Goal: Transaction & Acquisition: Purchase product/service

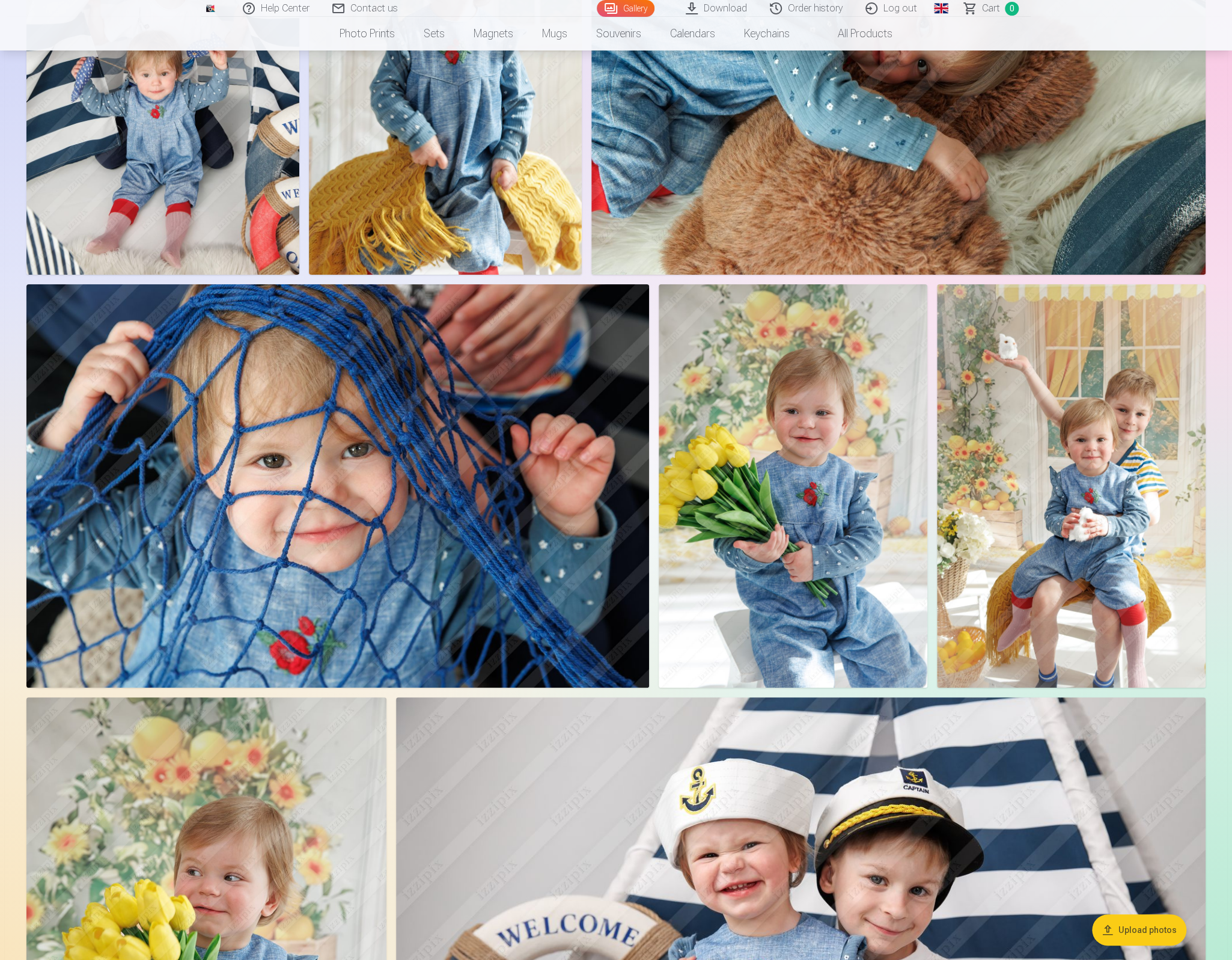
scroll to position [5899, 0]
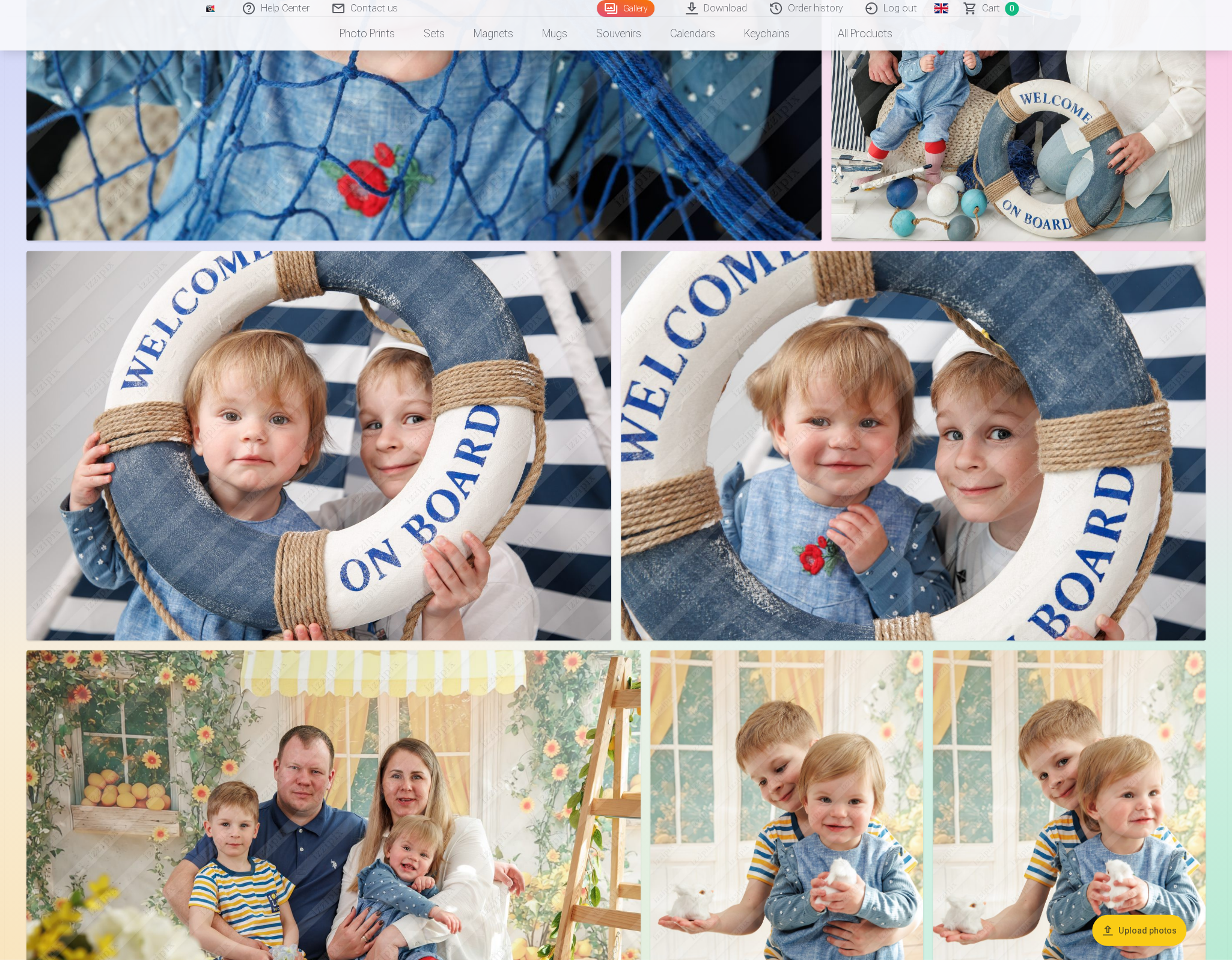
click at [335, 418] on img at bounding box center [319, 446] width 585 height 389
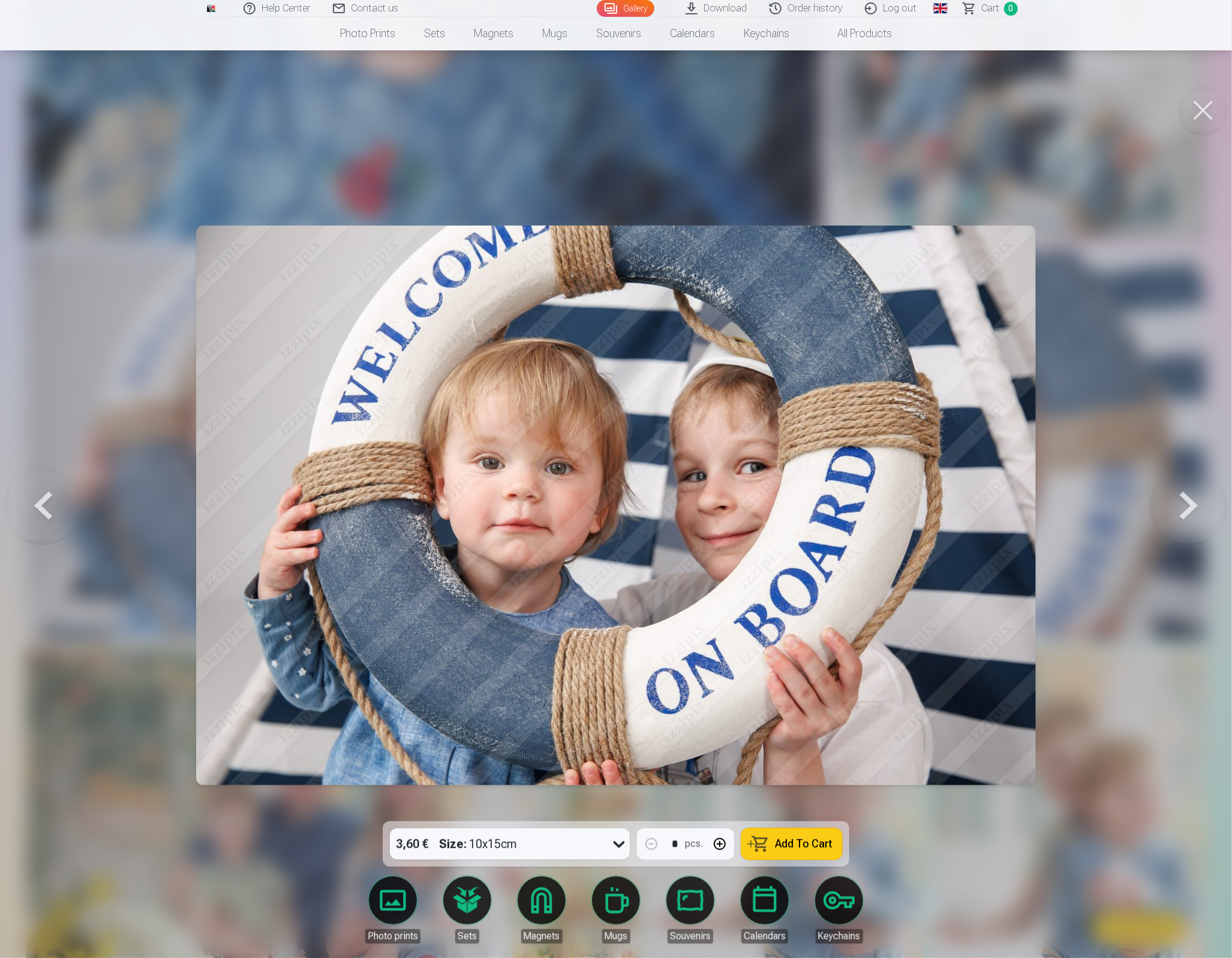
click at [523, 844] on div "3,60 € Size : 10x15cm" at bounding box center [498, 844] width 217 height 31
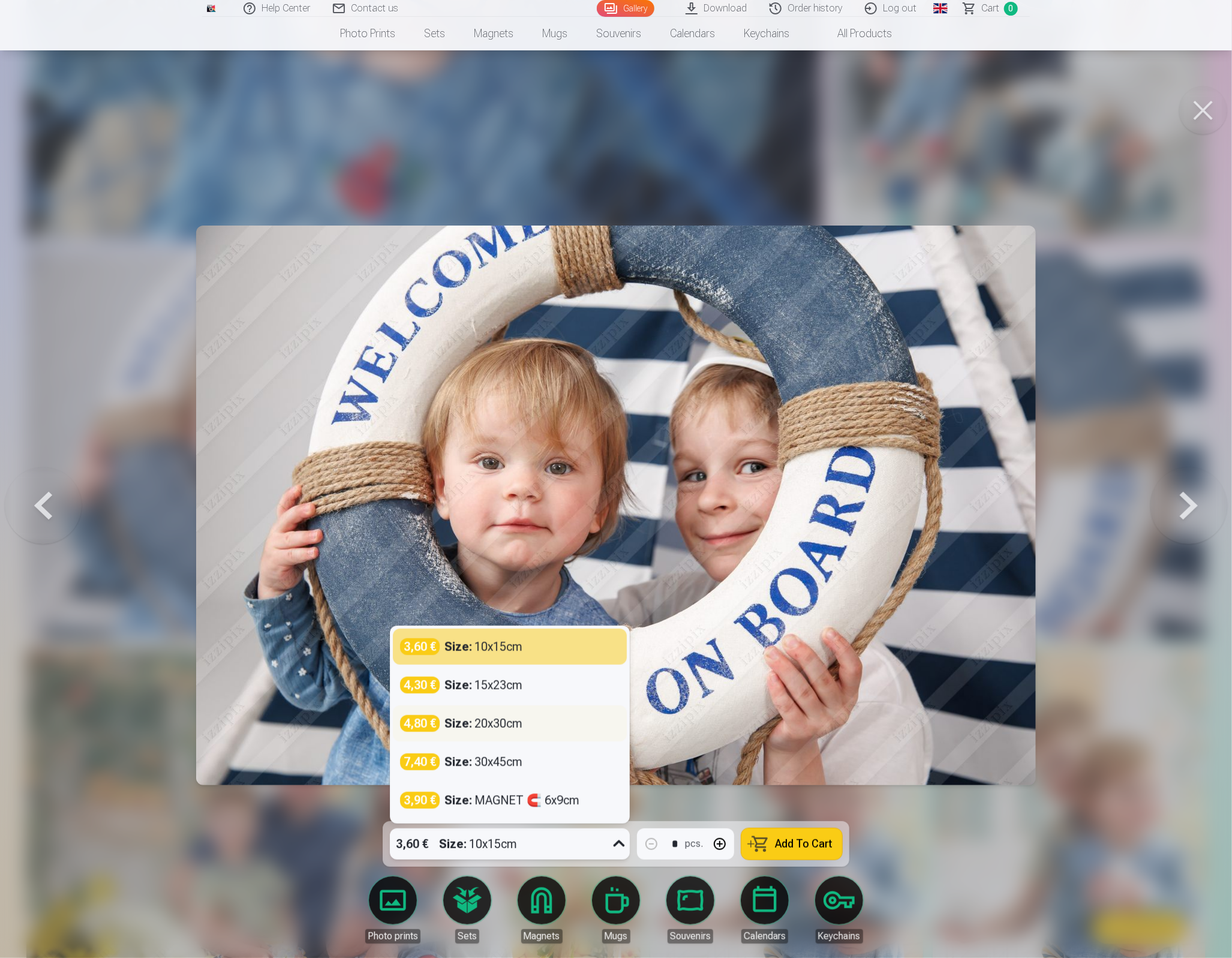
click at [492, 727] on div "Size : 20x30cm" at bounding box center [483, 723] width 78 height 17
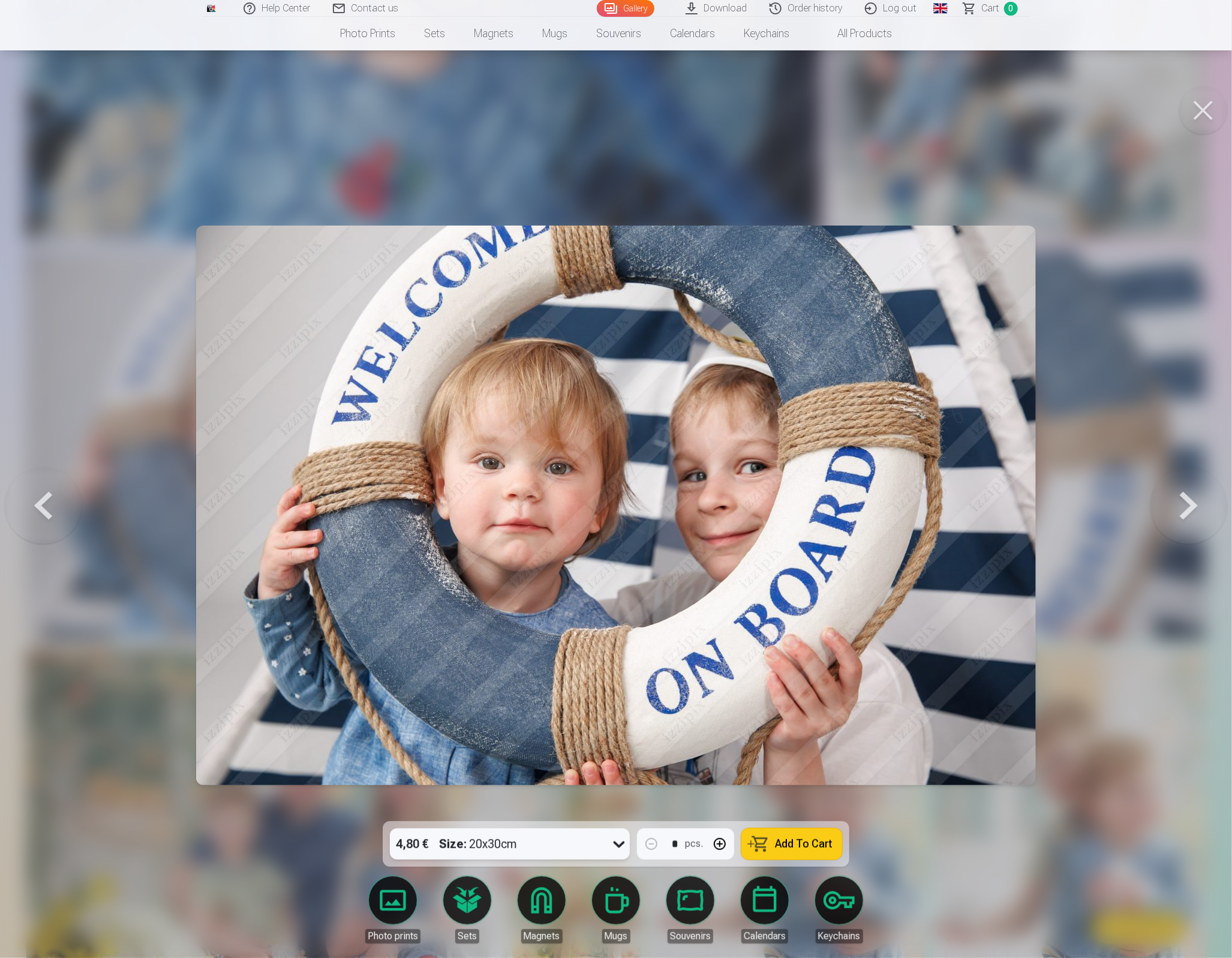
click at [721, 848] on button "button" at bounding box center [720, 843] width 29 height 29
click at [804, 843] on span "Add To Cart" at bounding box center [804, 844] width 58 height 11
type input "*"
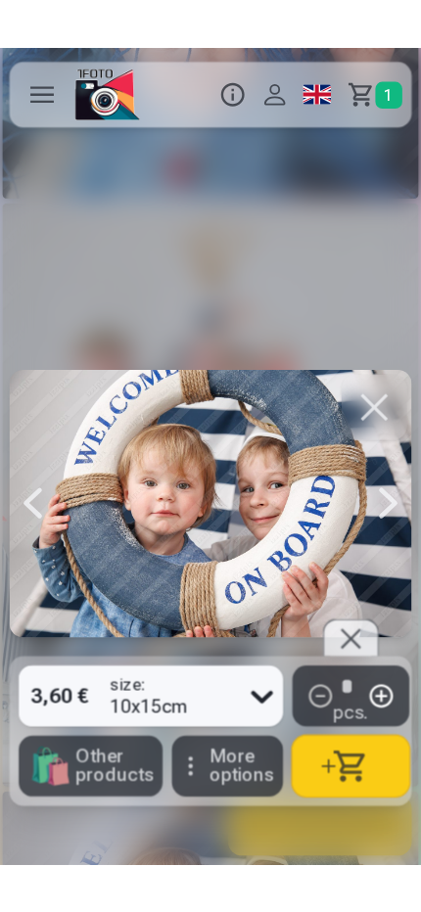
scroll to position [0, 9688]
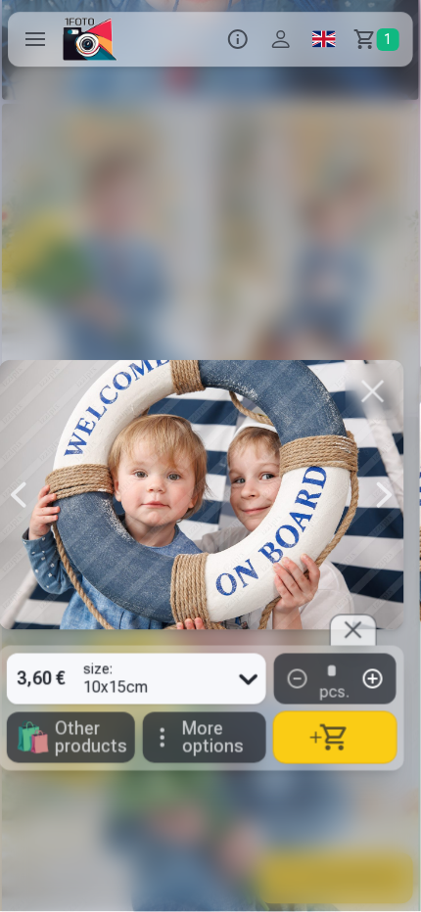
click at [83, 42] on img at bounding box center [90, 39] width 55 height 43
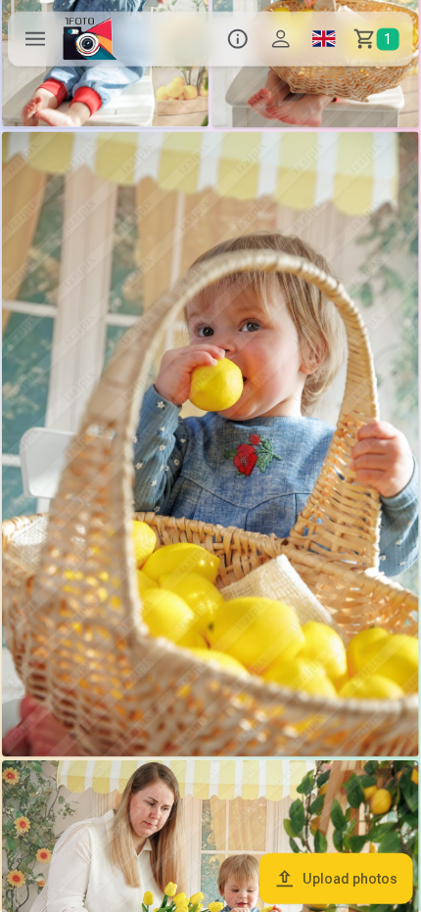
scroll to position [1400, 0]
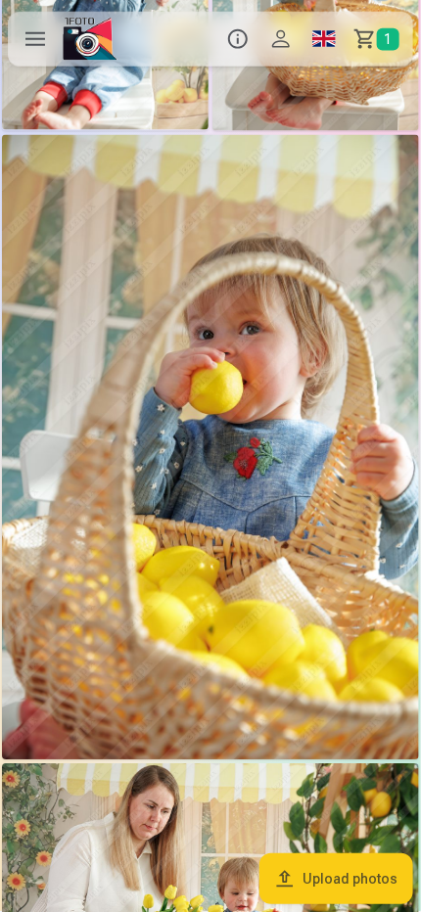
click at [207, 403] on img at bounding box center [210, 447] width 417 height 625
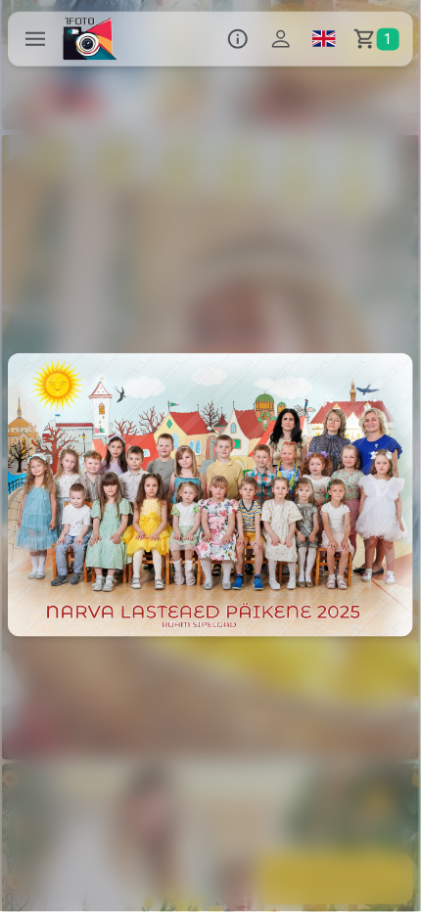
scroll to position [0, 2527]
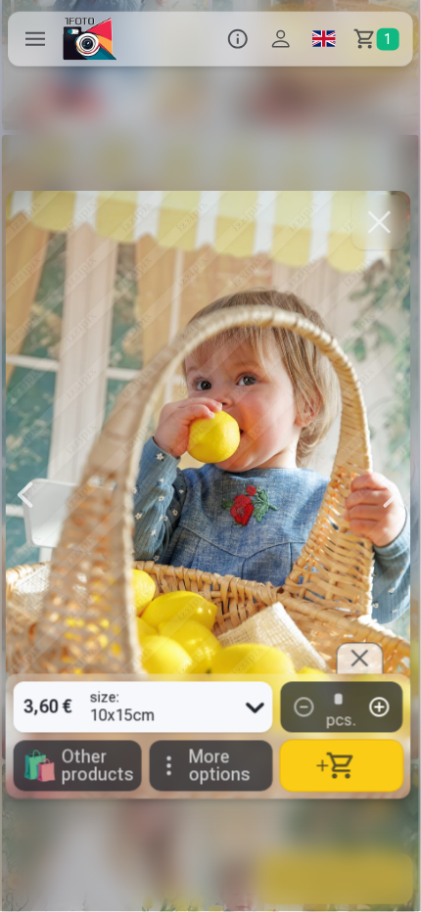
click at [352, 767] on button "button" at bounding box center [342, 766] width 123 height 51
click at [366, 665] on div at bounding box center [360, 658] width 47 height 31
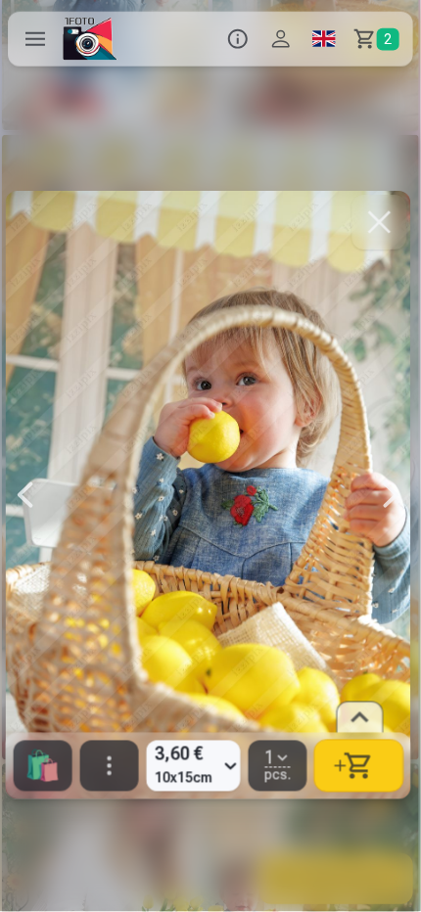
click at [119, 775] on button "button" at bounding box center [109, 766] width 59 height 51
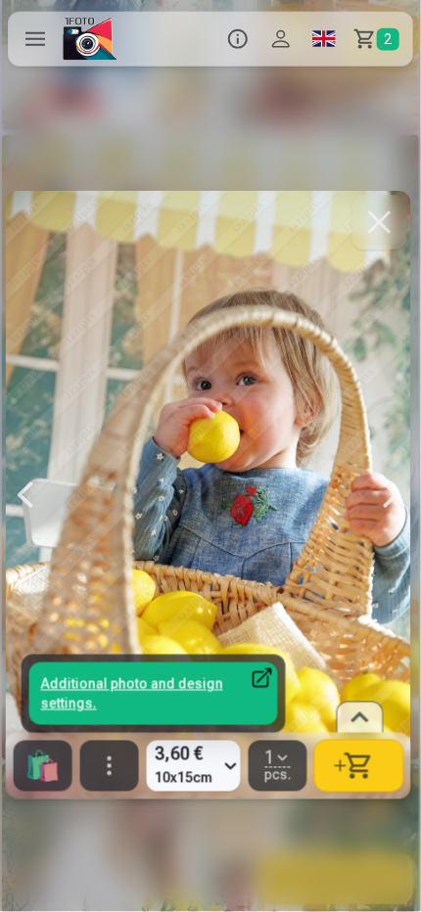
click at [74, 690] on link "Additional photo and design settings." at bounding box center [153, 694] width 249 height 63
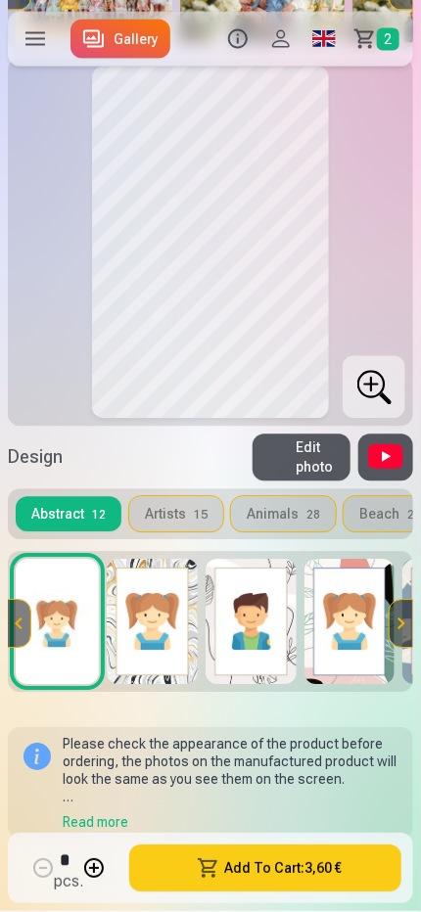
scroll to position [403, 0]
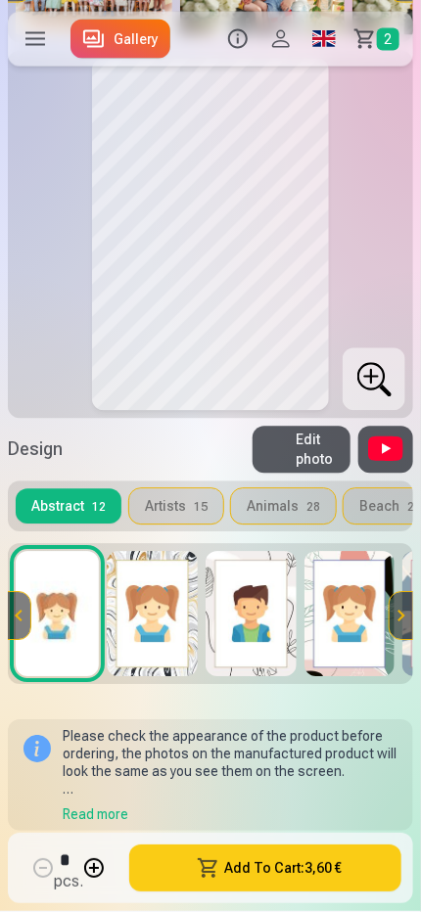
click at [148, 610] on img at bounding box center [152, 614] width 91 height 125
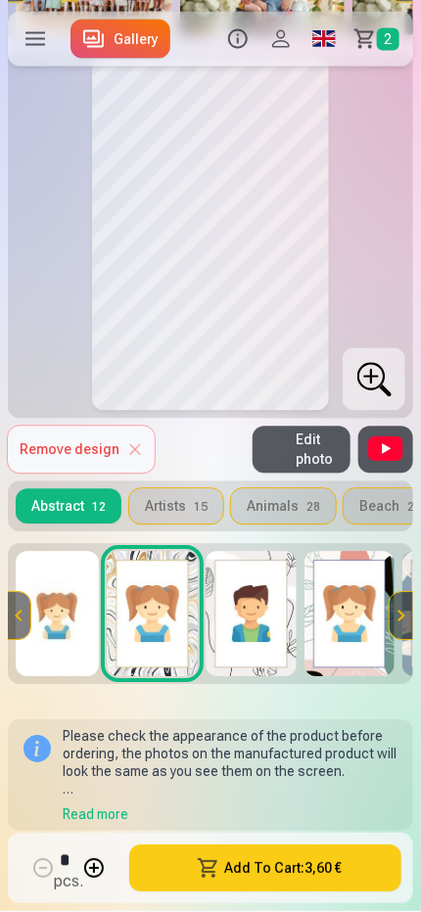
click at [231, 608] on img at bounding box center [251, 614] width 91 height 125
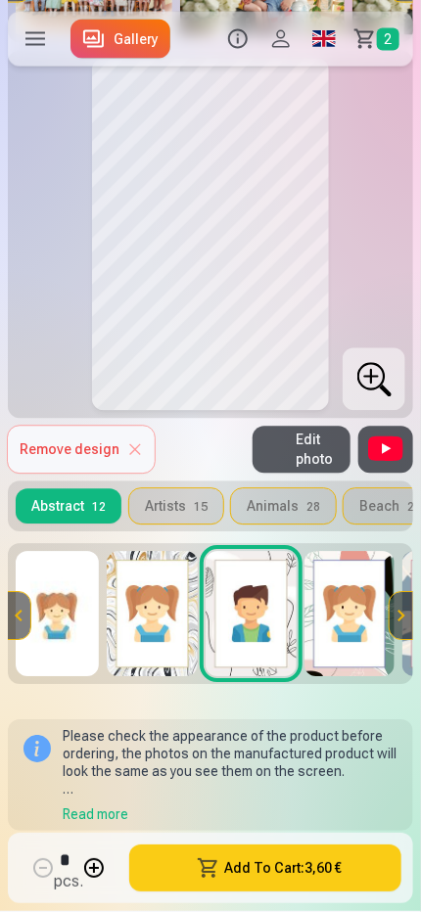
click at [335, 607] on img at bounding box center [349, 614] width 91 height 125
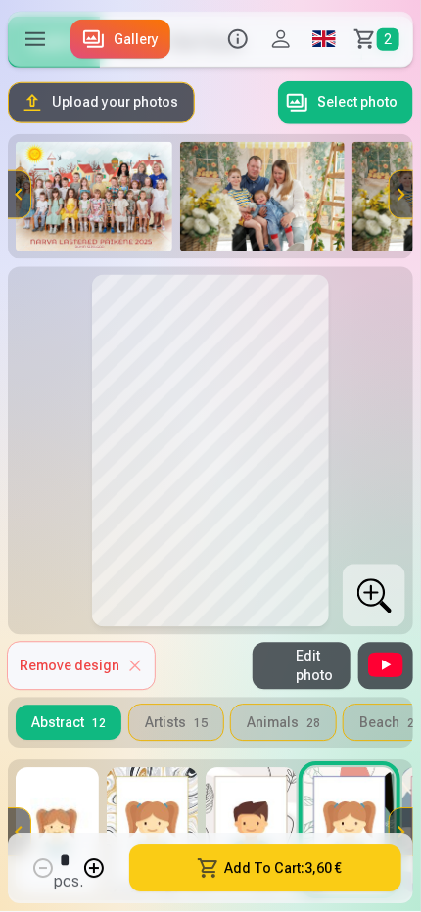
scroll to position [0, 0]
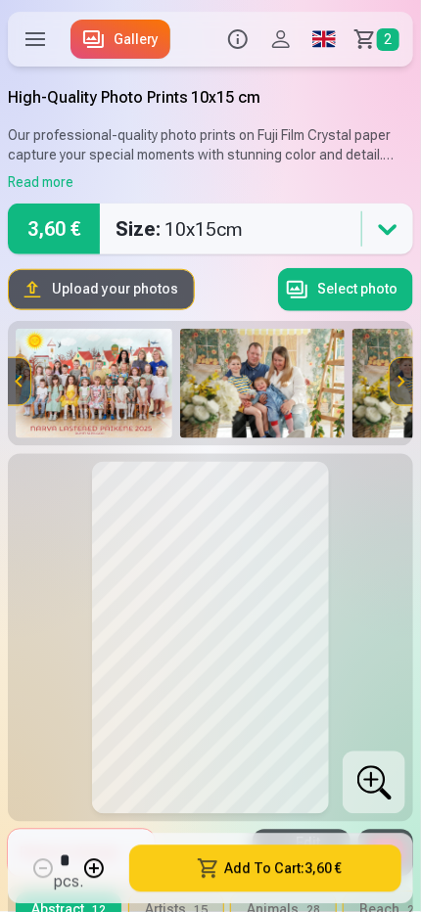
click at [129, 39] on link "Gallery" at bounding box center [120, 39] width 100 height 39
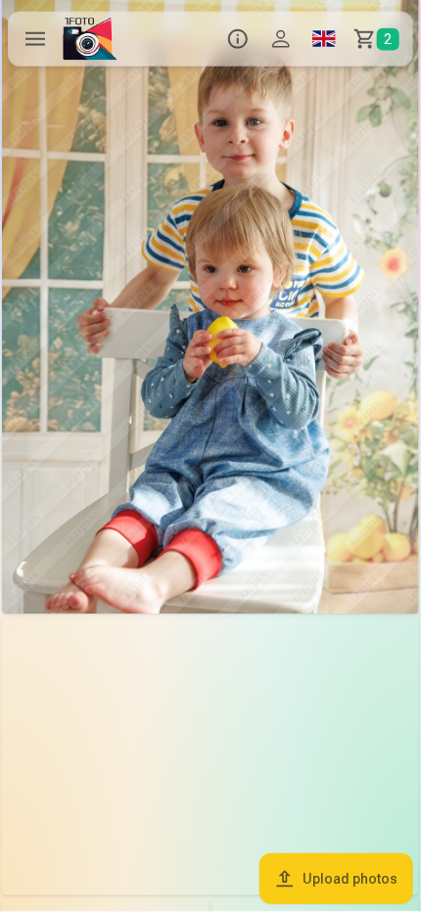
scroll to position [2644, 0]
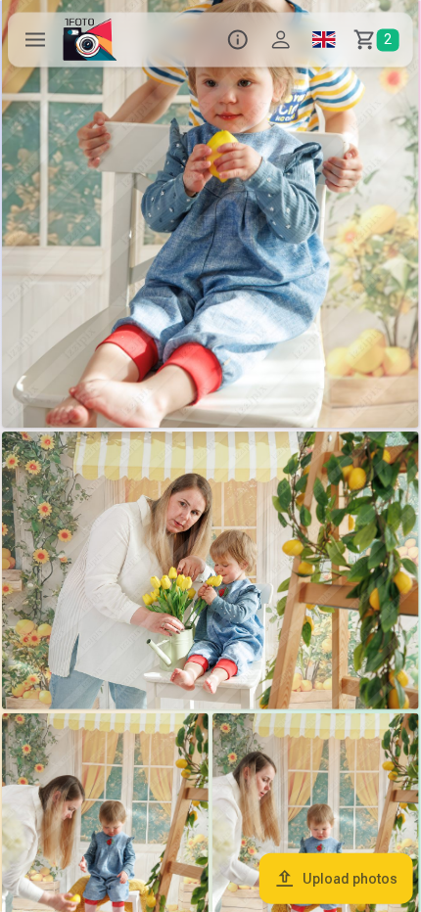
click at [183, 555] on img at bounding box center [210, 571] width 417 height 278
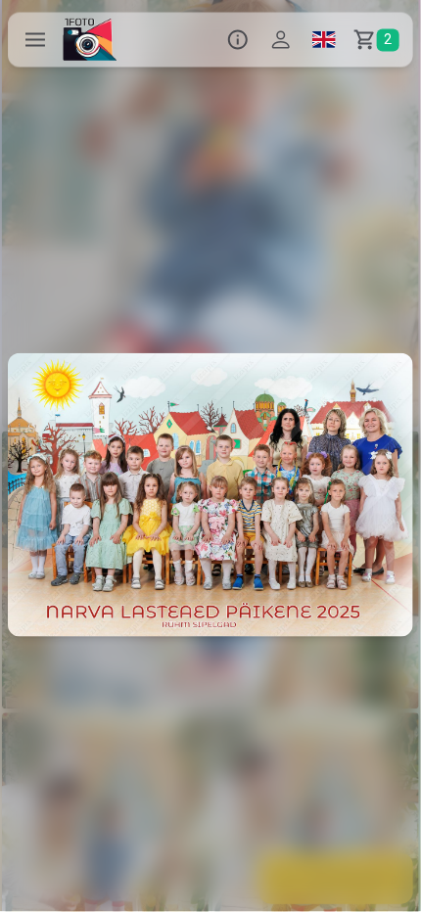
scroll to position [0, 3790]
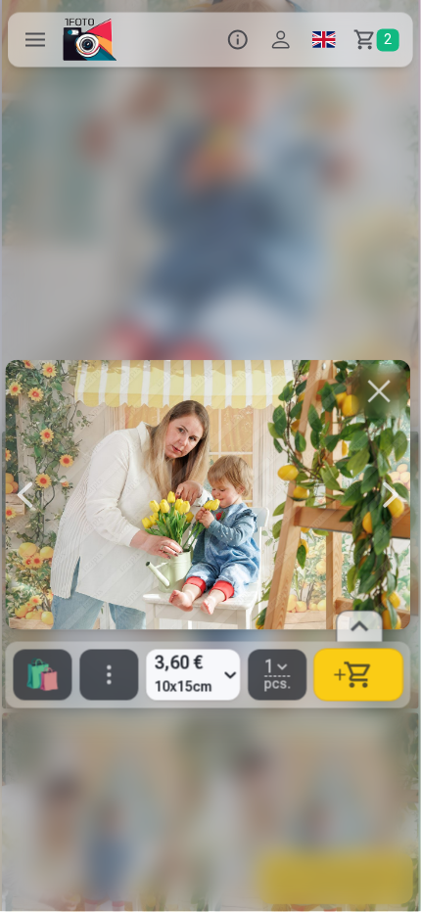
click at [39, 678] on span "🛍" at bounding box center [42, 675] width 36 height 35
click at [32, 42] on label at bounding box center [35, 39] width 55 height 55
click at [39, 42] on label at bounding box center [35, 39] width 55 height 55
click at [29, 39] on label at bounding box center [35, 39] width 55 height 55
click at [344, 677] on button "button" at bounding box center [358, 675] width 88 height 51
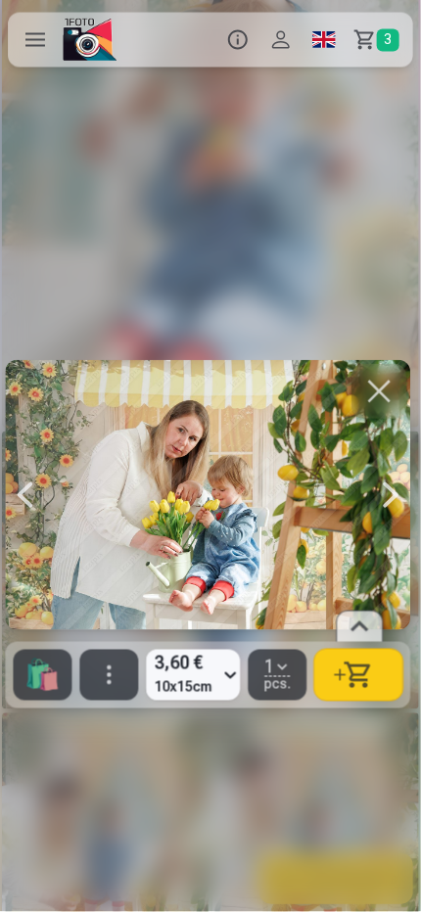
click at [381, 36] on span "3" at bounding box center [388, 39] width 23 height 23
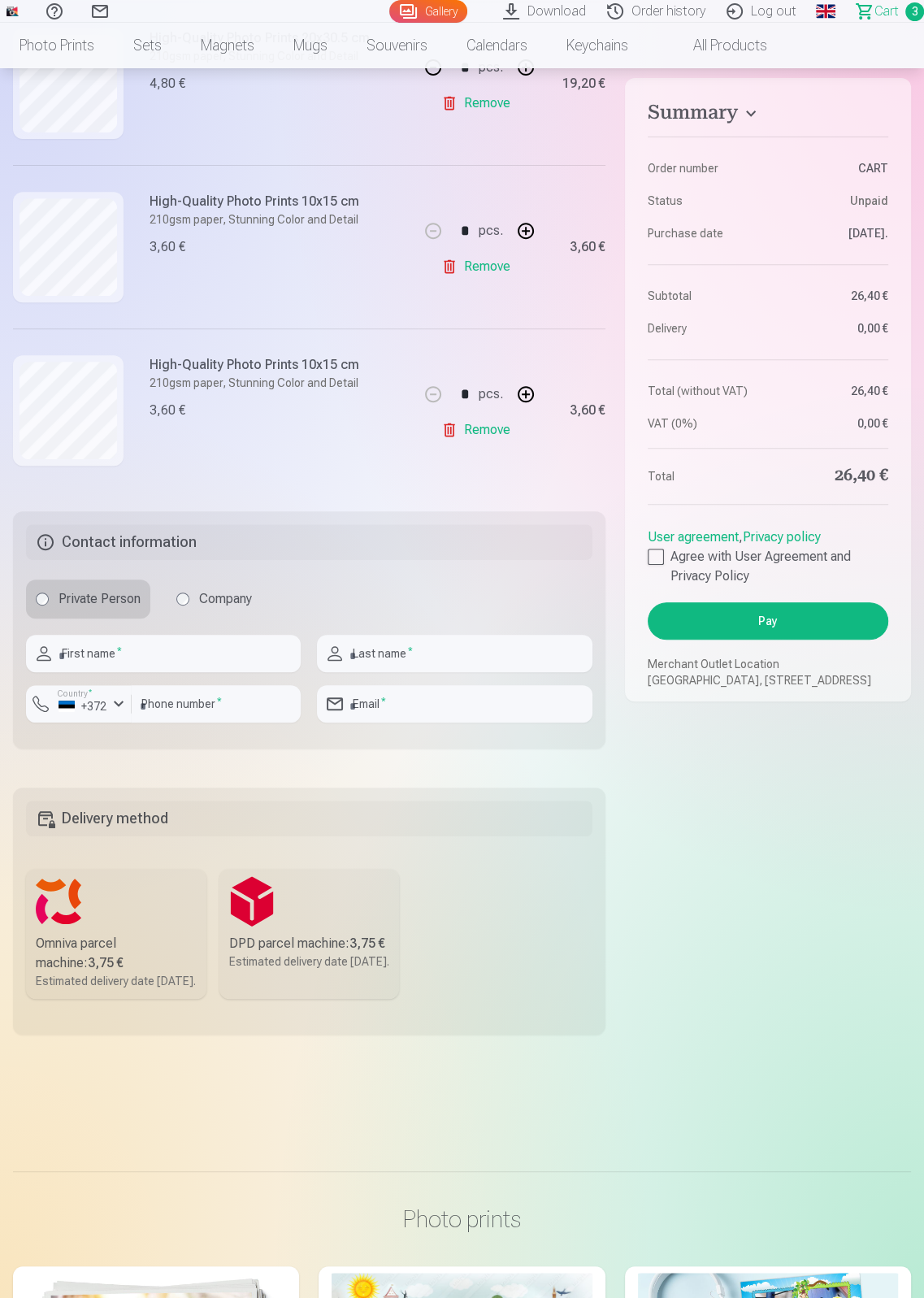
scroll to position [426, 0]
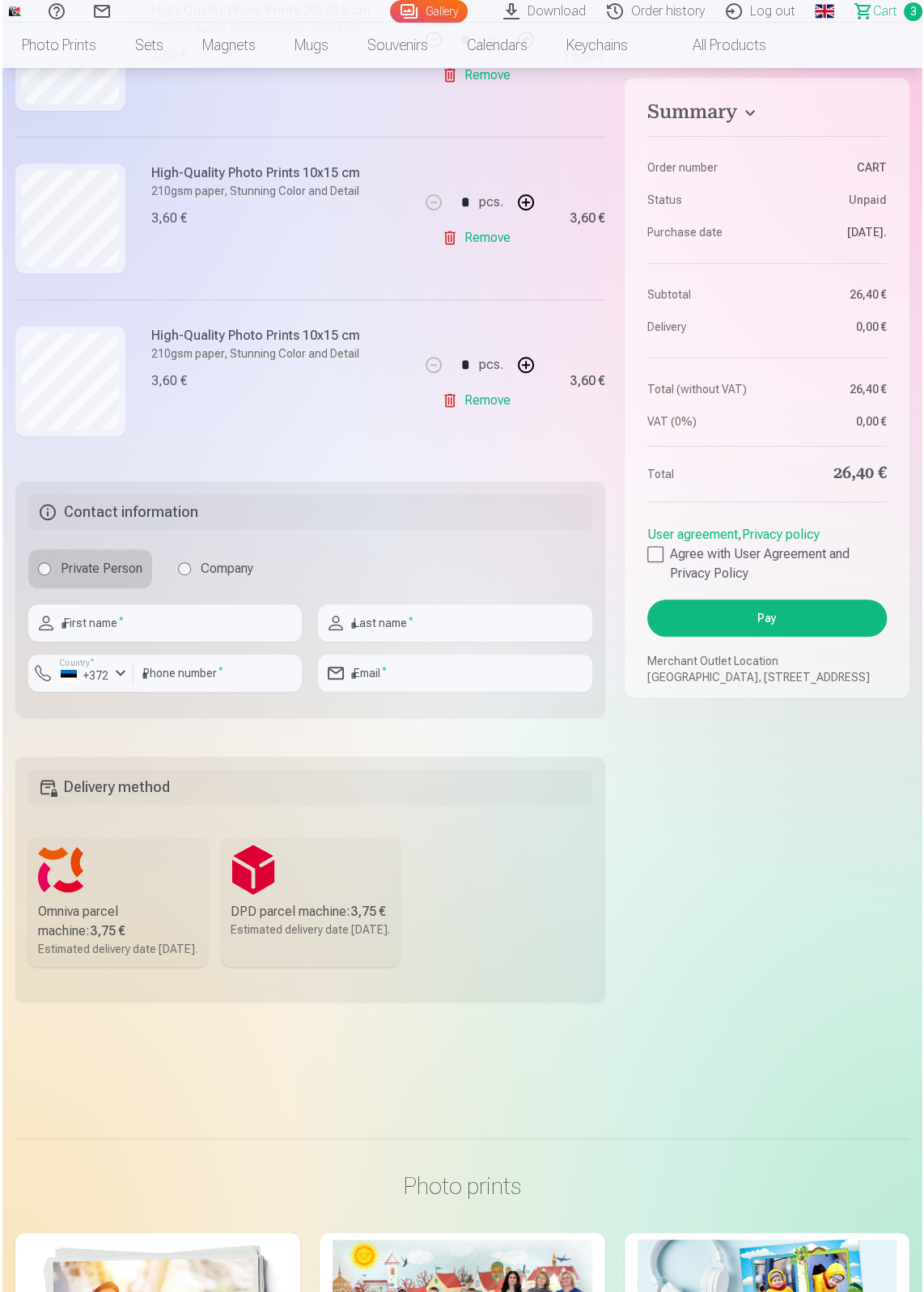
scroll to position [2186, 0]
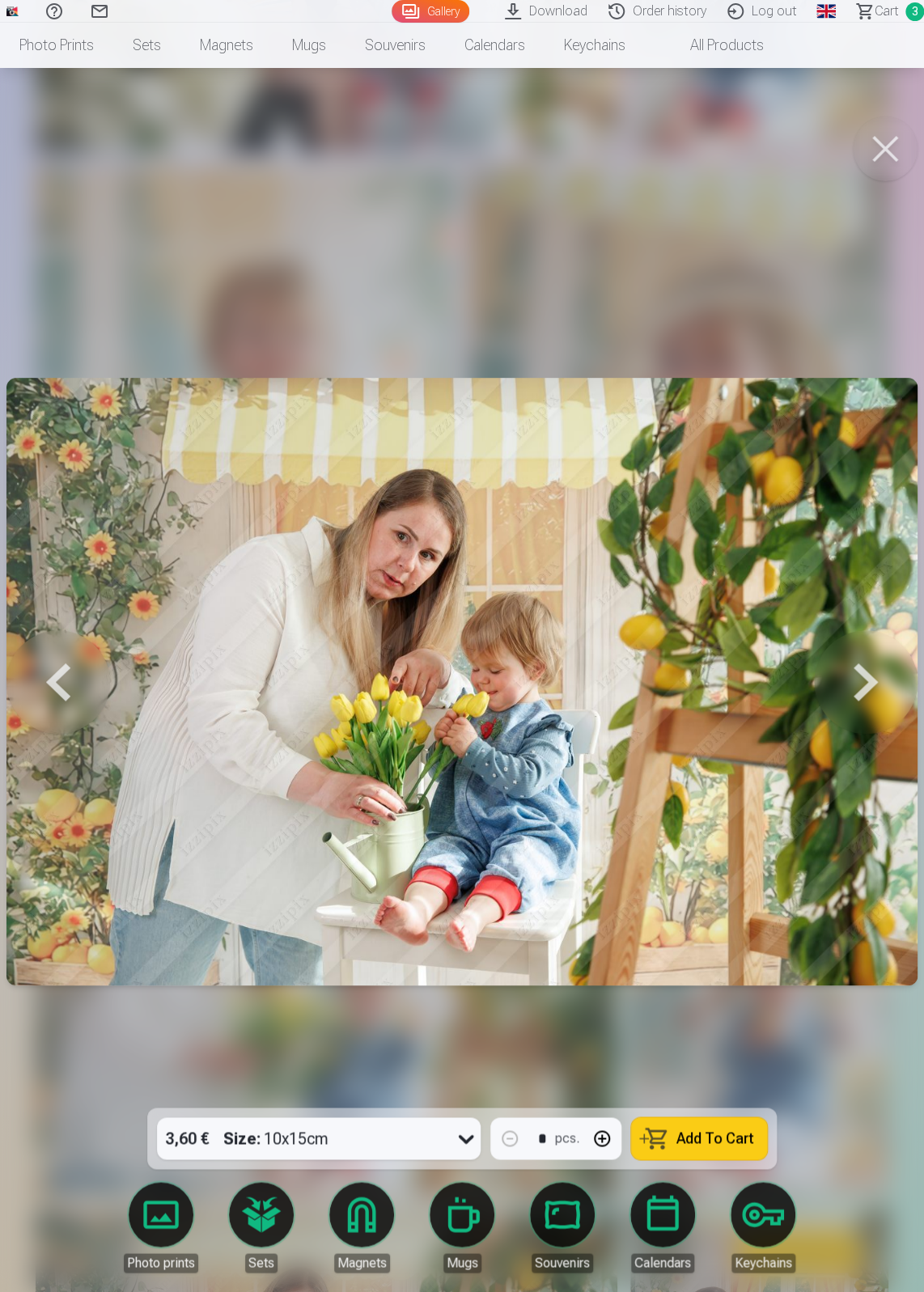
click at [874, 160] on button at bounding box center [885, 149] width 64 height 64
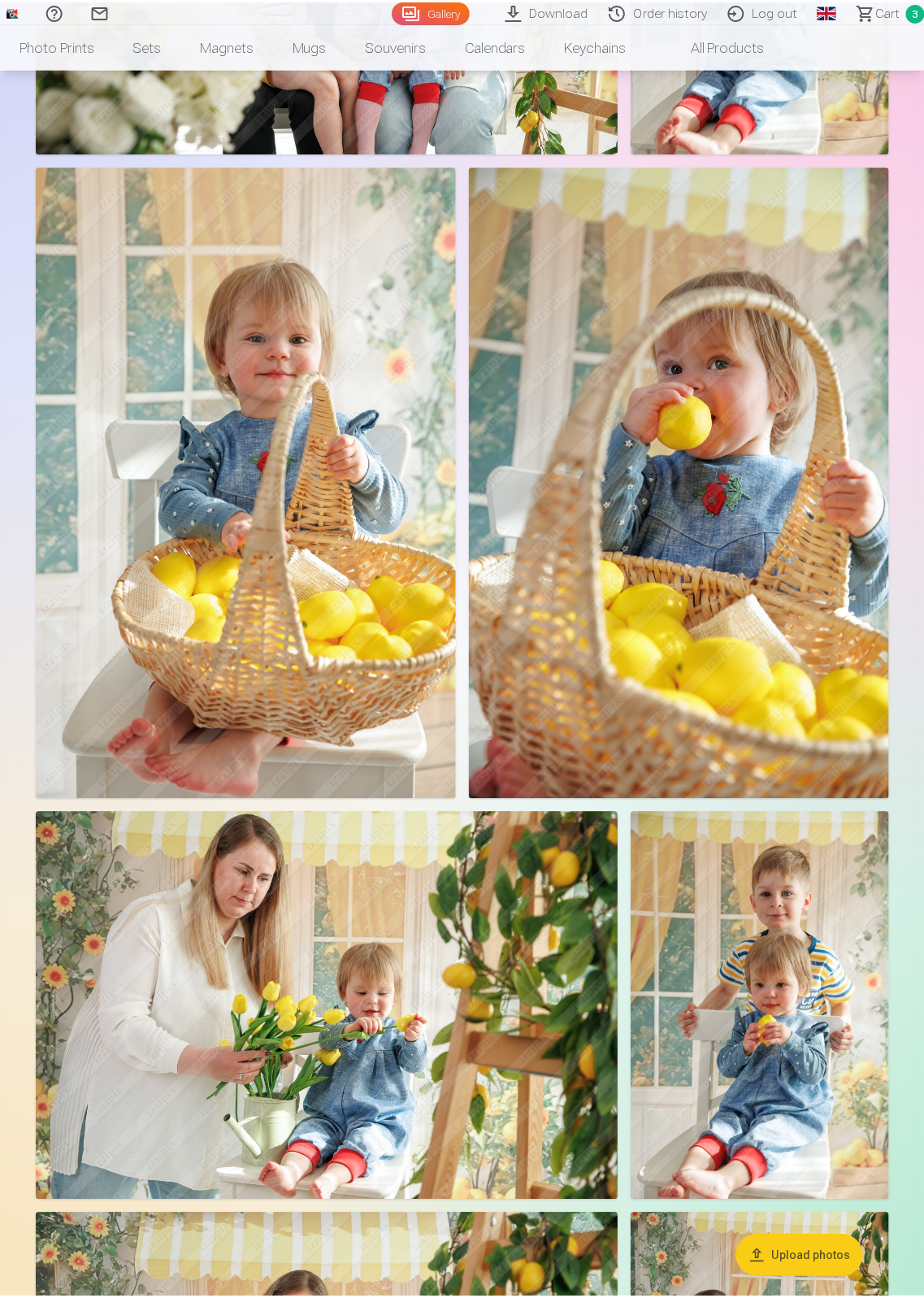
scroll to position [2188, 0]
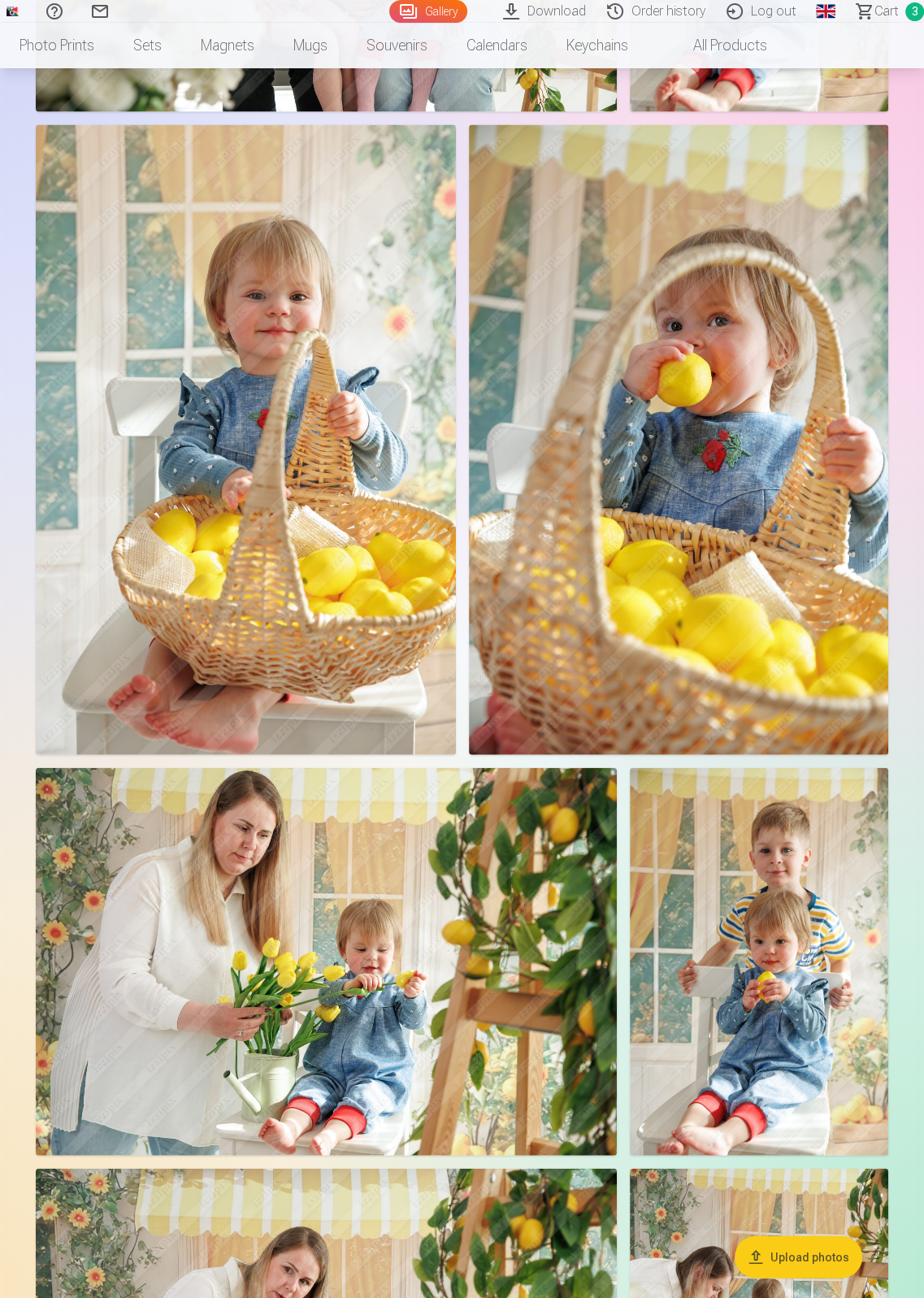
click at [584, 371] on img at bounding box center [678, 439] width 419 height 629
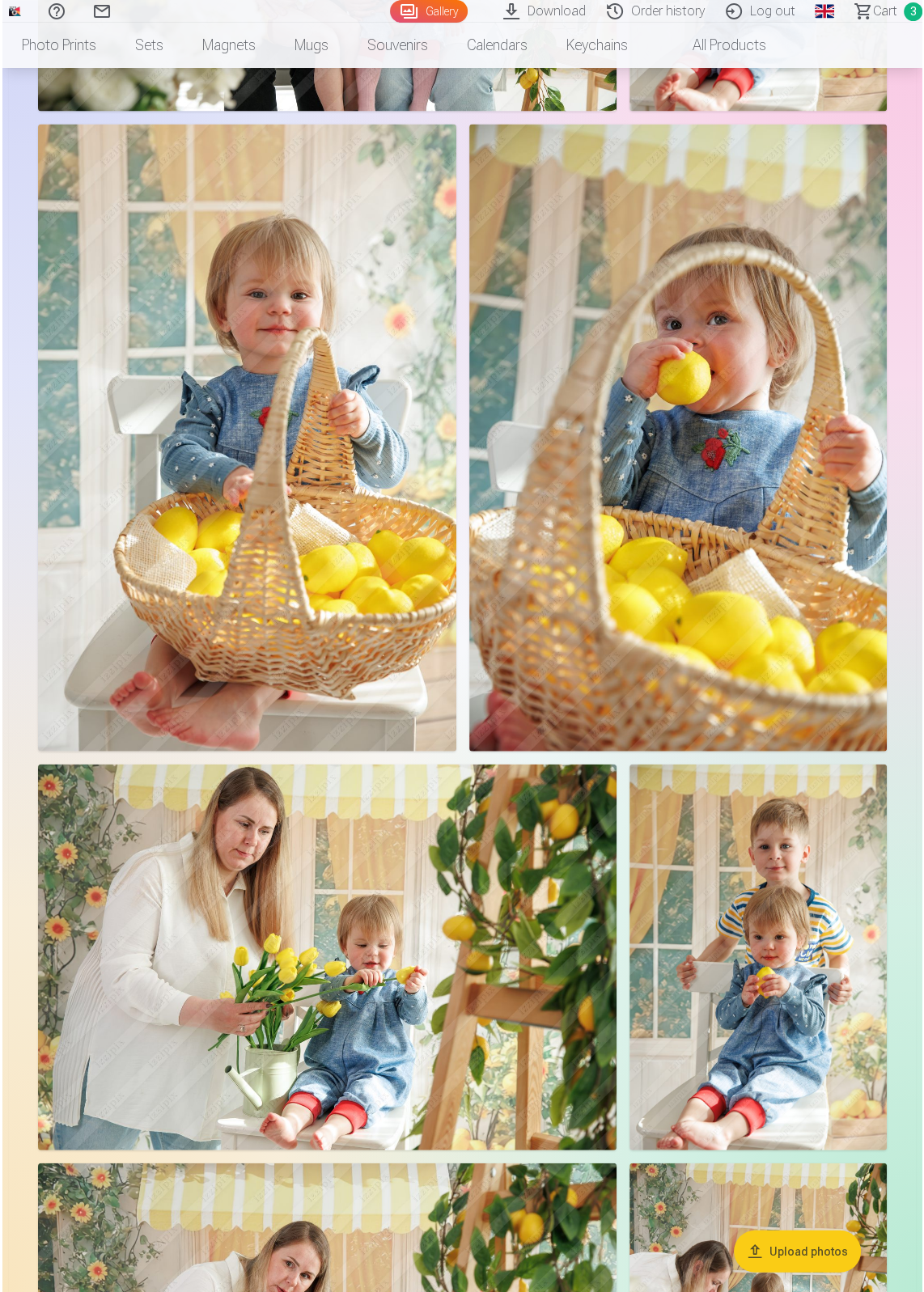
scroll to position [2224, 0]
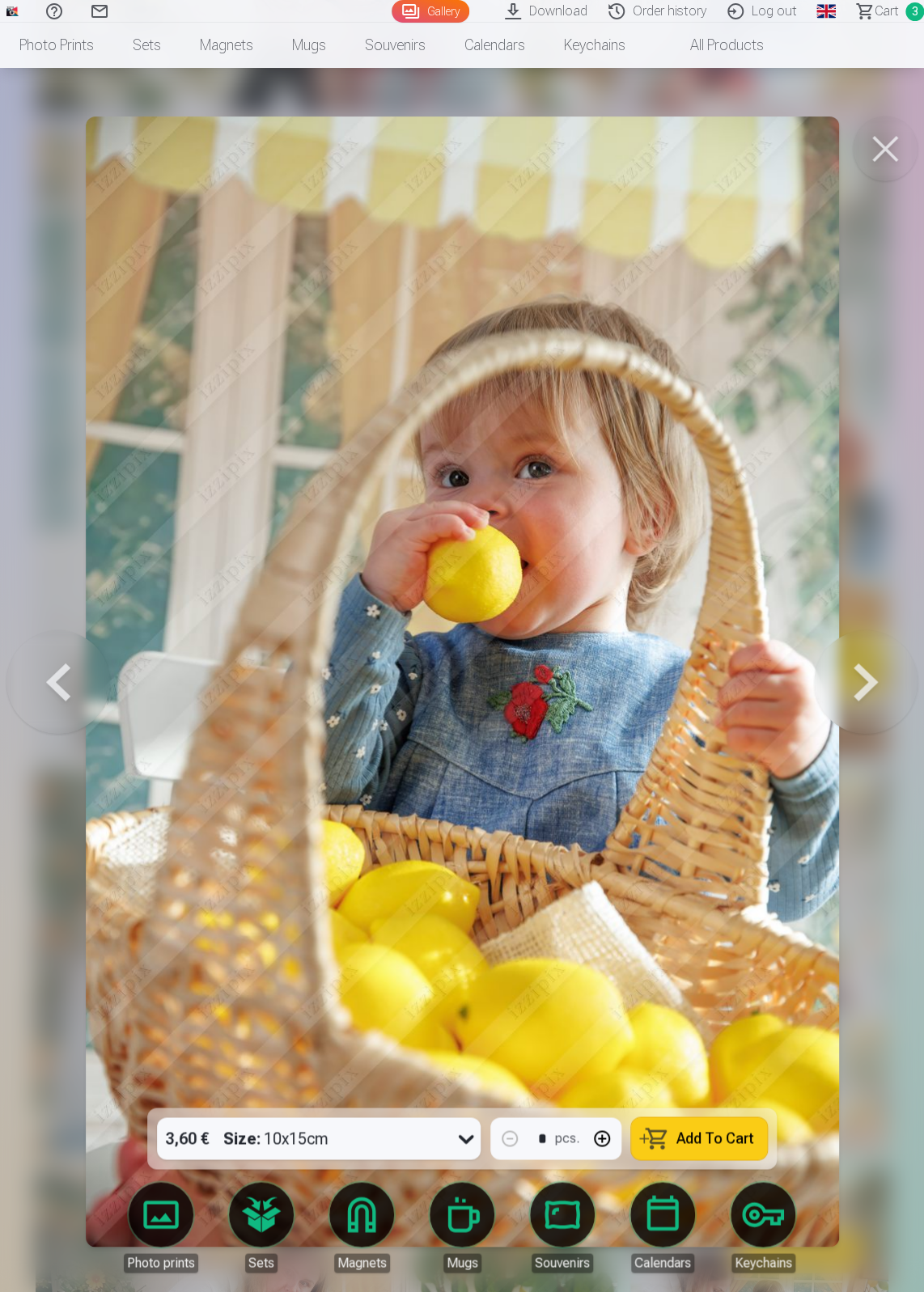
click at [888, 143] on button at bounding box center [885, 149] width 64 height 64
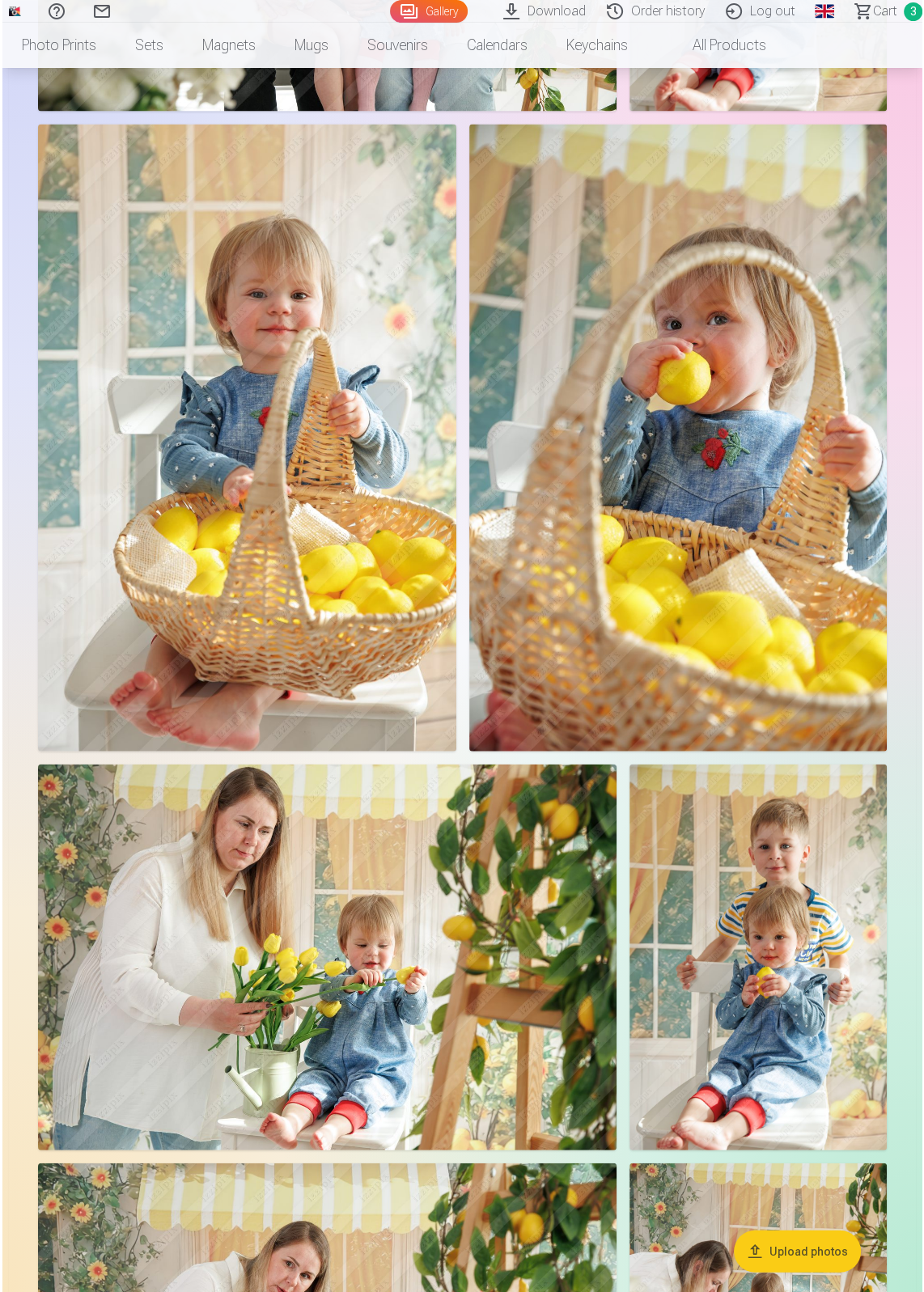
scroll to position [2186, 0]
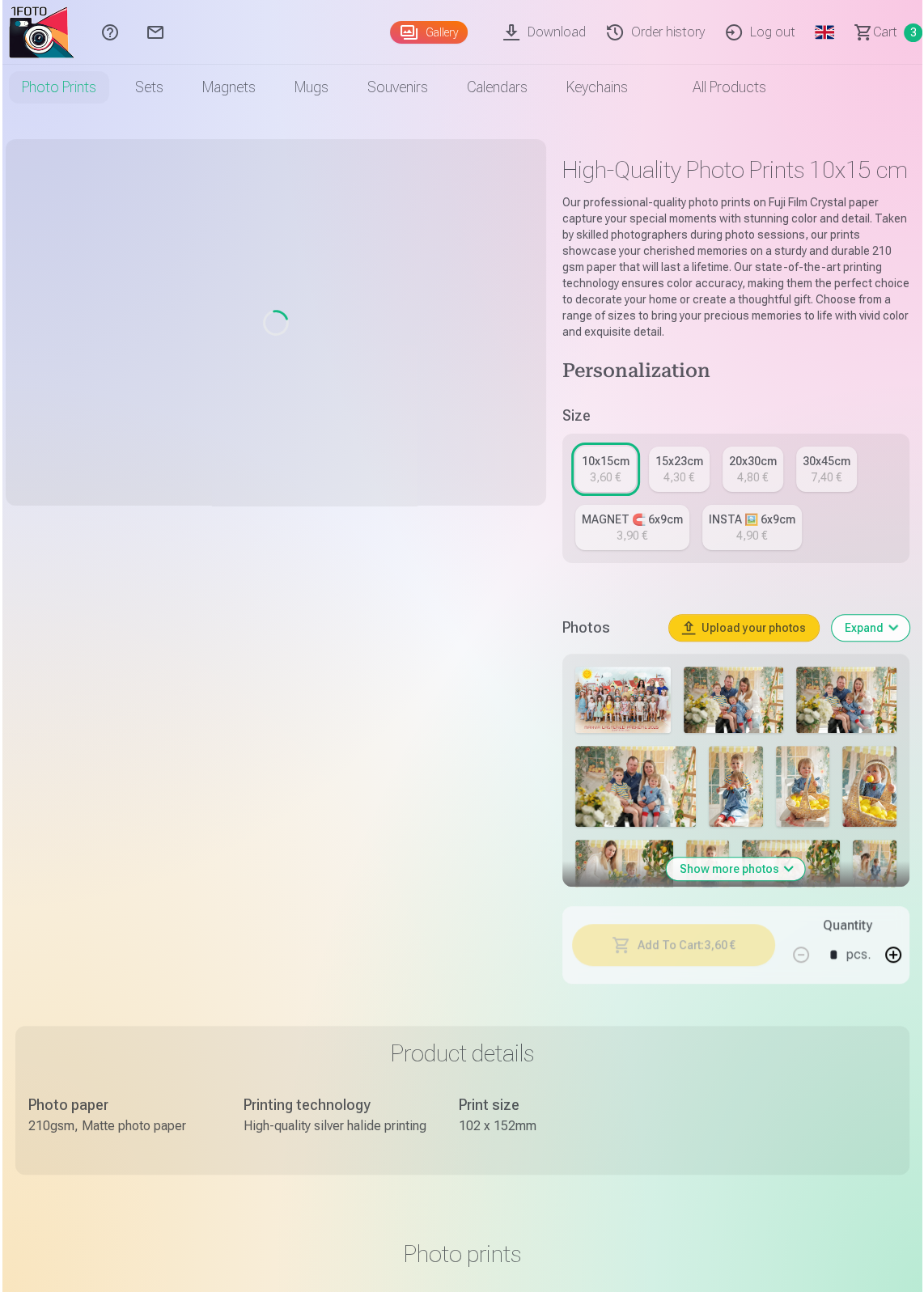
scroll to position [1157, 0]
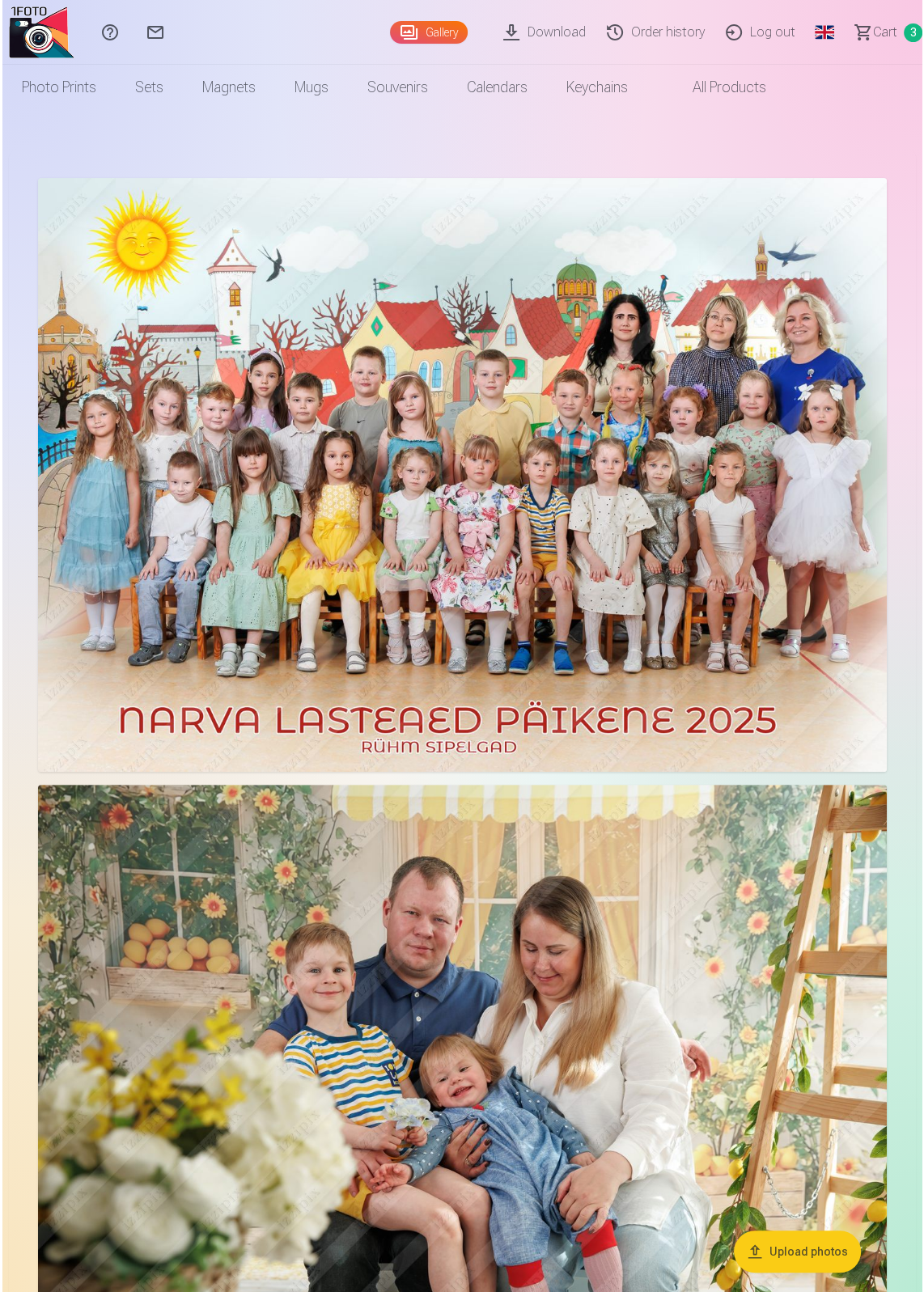
scroll to position [7763, 0]
